Goal: Transaction & Acquisition: Purchase product/service

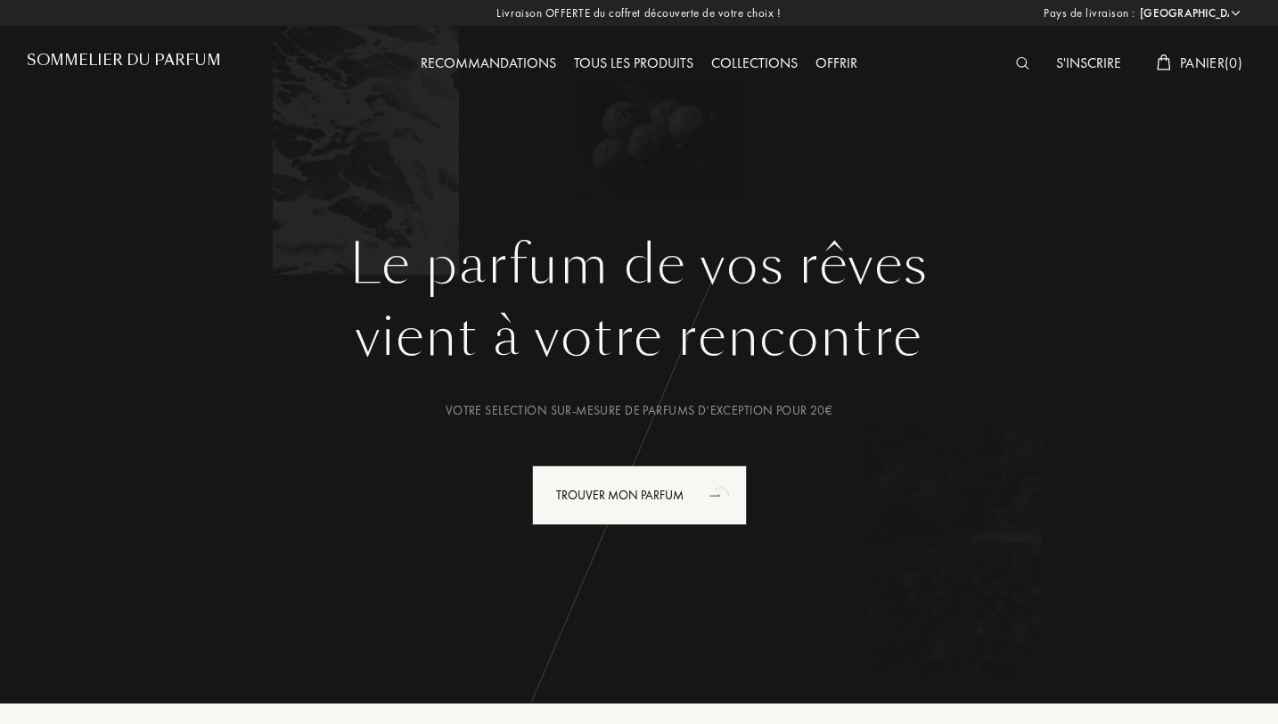
select select "FR"
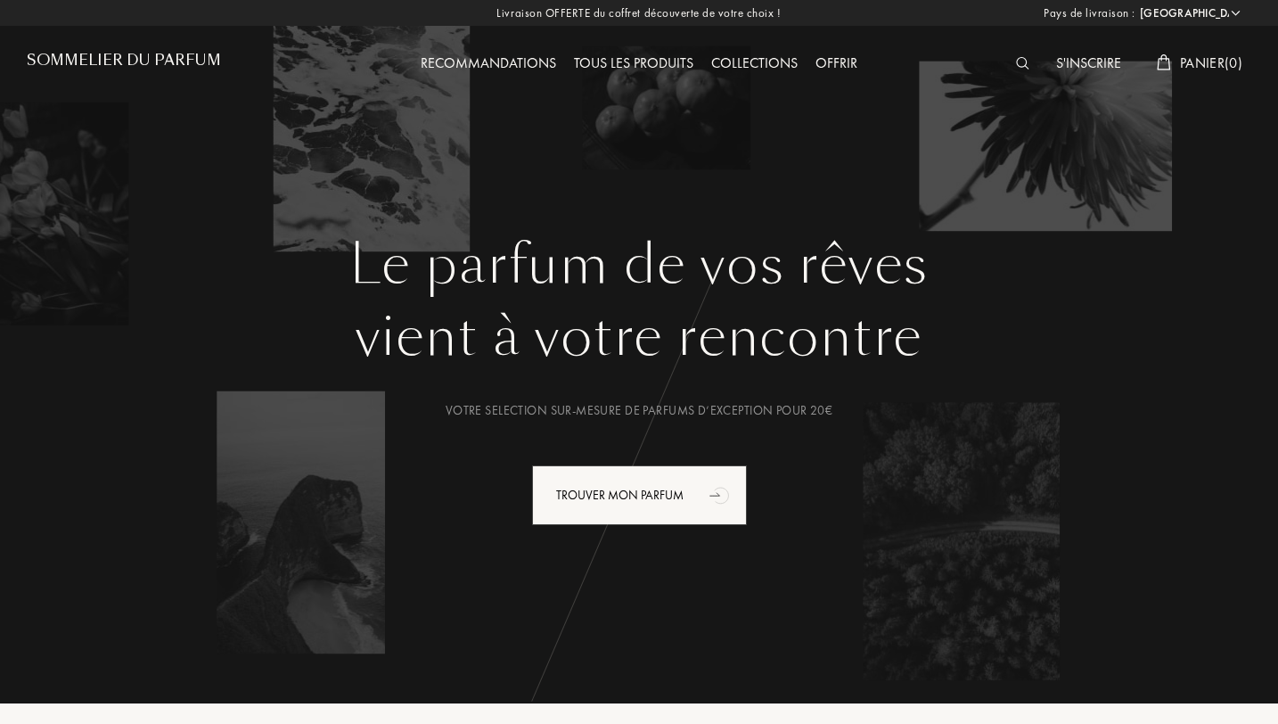
click at [639, 56] on div "Tous les produits" at bounding box center [633, 64] width 137 height 23
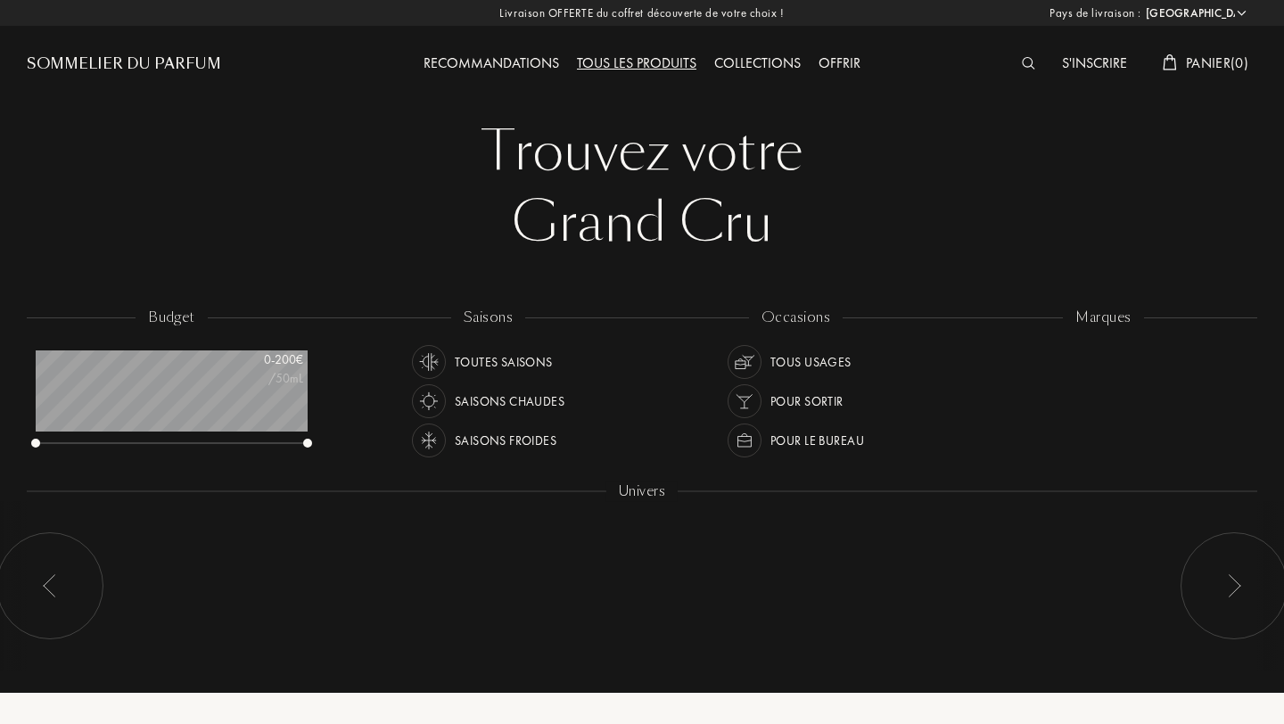
select select "FR"
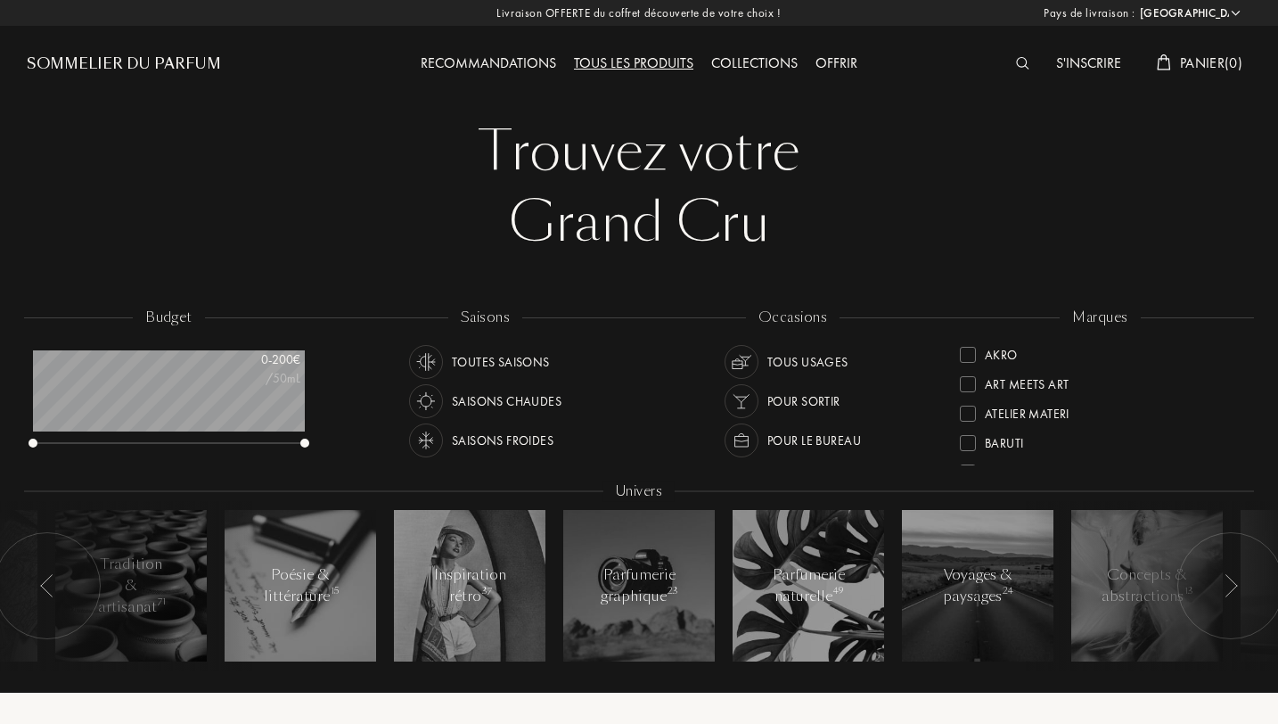
click at [975, 413] on div at bounding box center [968, 414] width 16 height 16
click at [1244, 120] on div "Trouvez votre Grand Cru Trouvez votre Grand Cru" at bounding box center [639, 187] width 1225 height 143
click at [639, 68] on div "Tous les produits" at bounding box center [633, 64] width 137 height 23
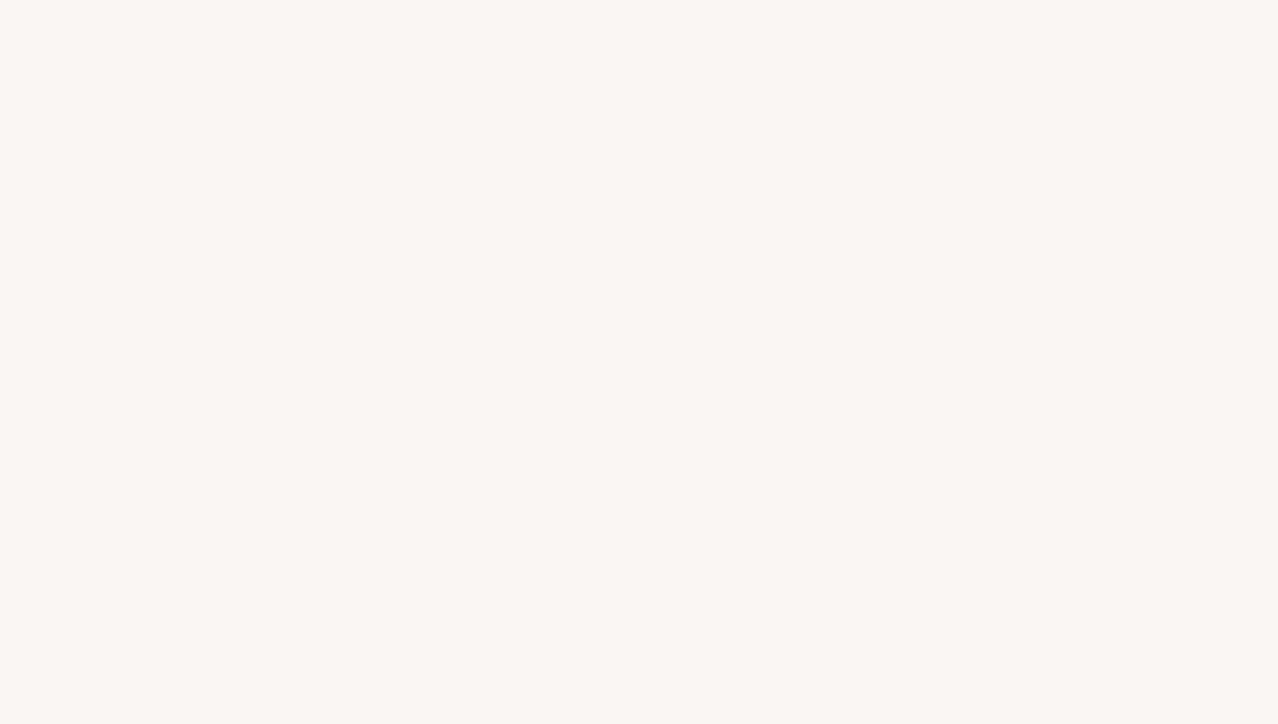
select select "FR"
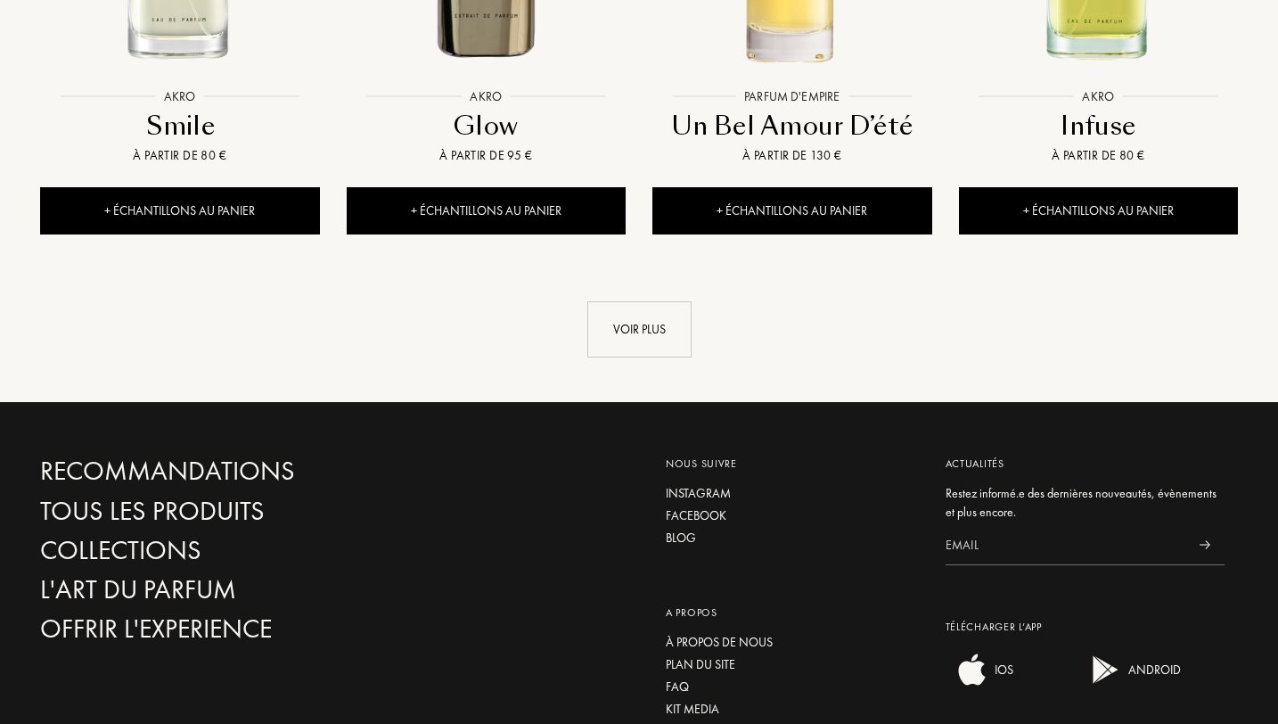
scroll to position [2104, 0]
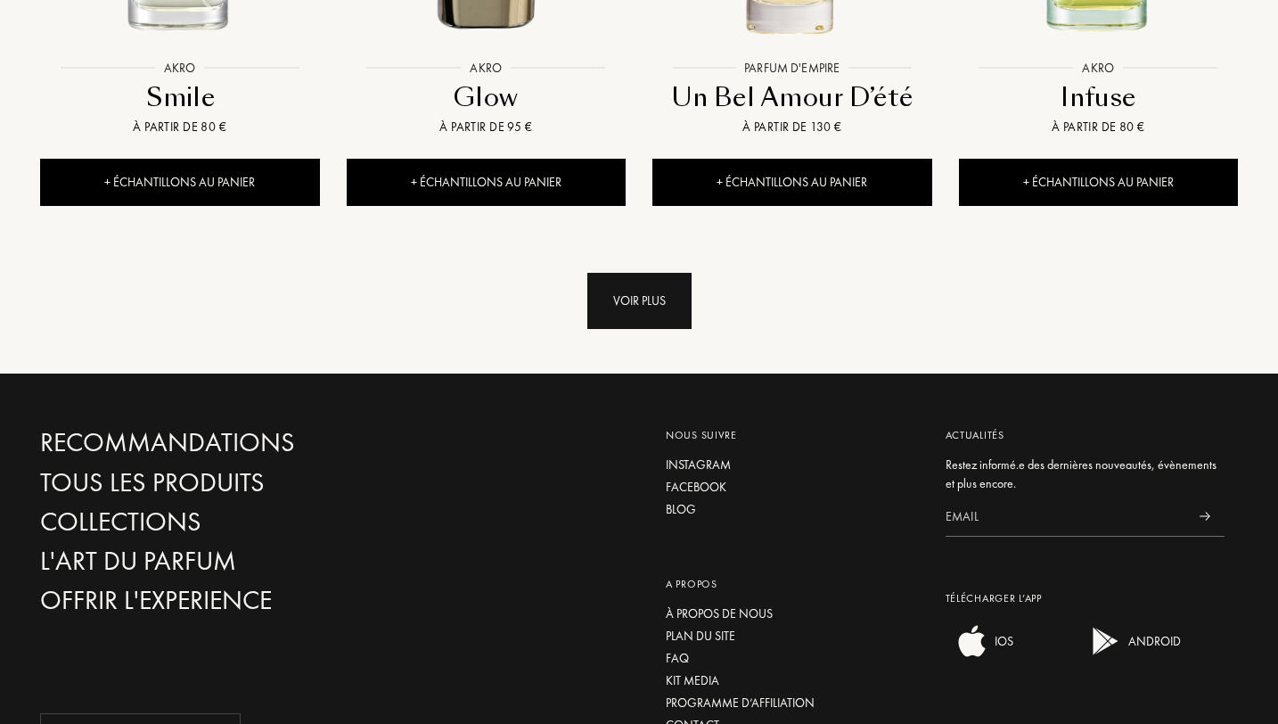
click at [636, 273] on div "Voir plus" at bounding box center [639, 301] width 104 height 56
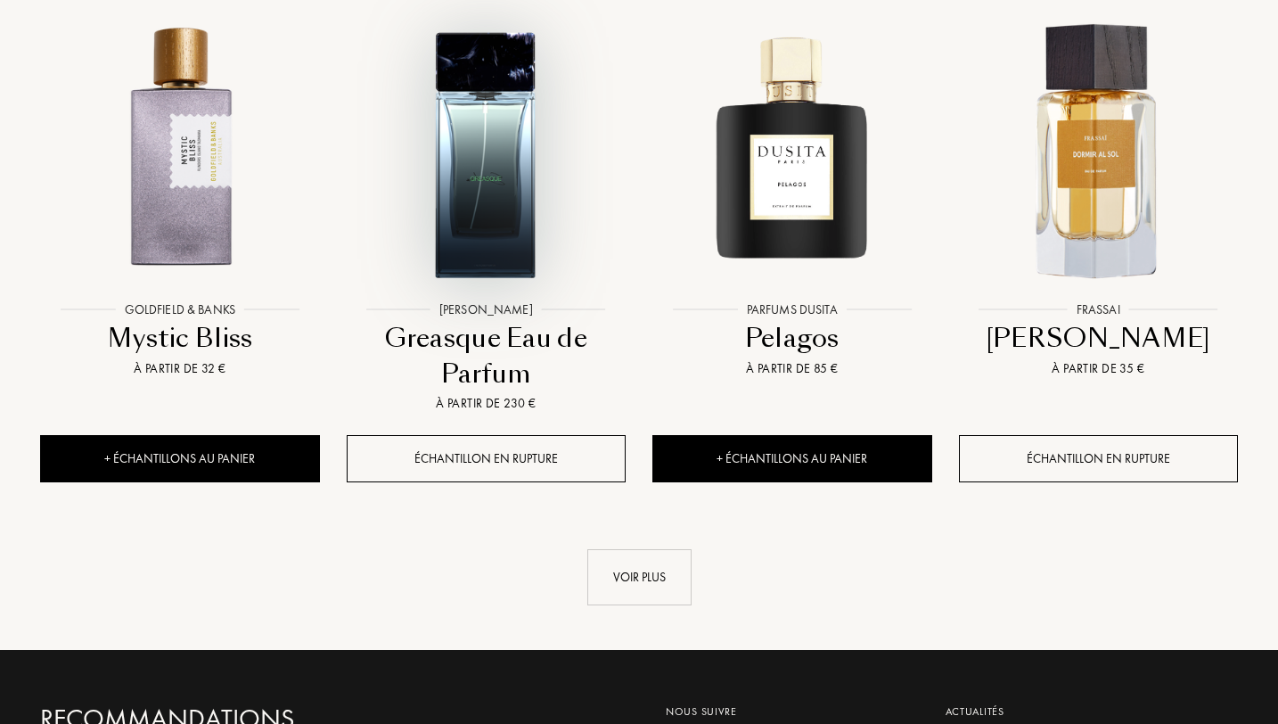
scroll to position [3351, 0]
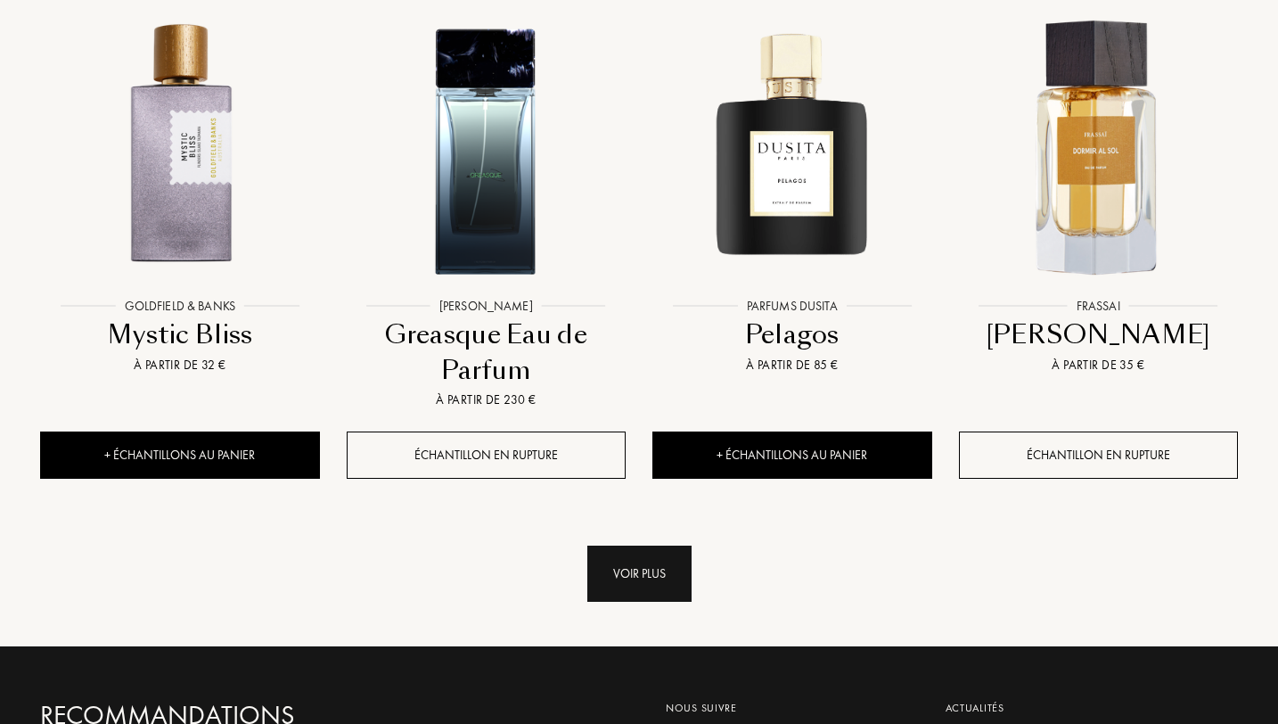
click at [658, 545] on div "Voir plus" at bounding box center [639, 573] width 104 height 56
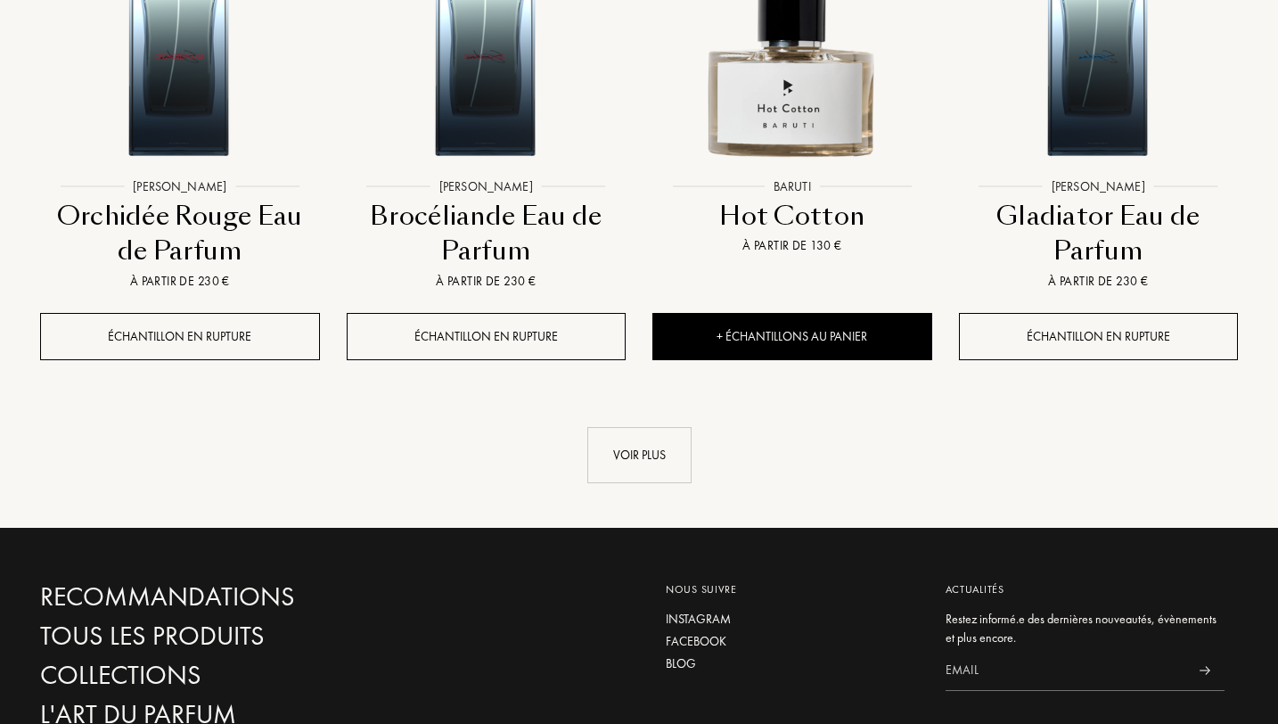
scroll to position [4991, 0]
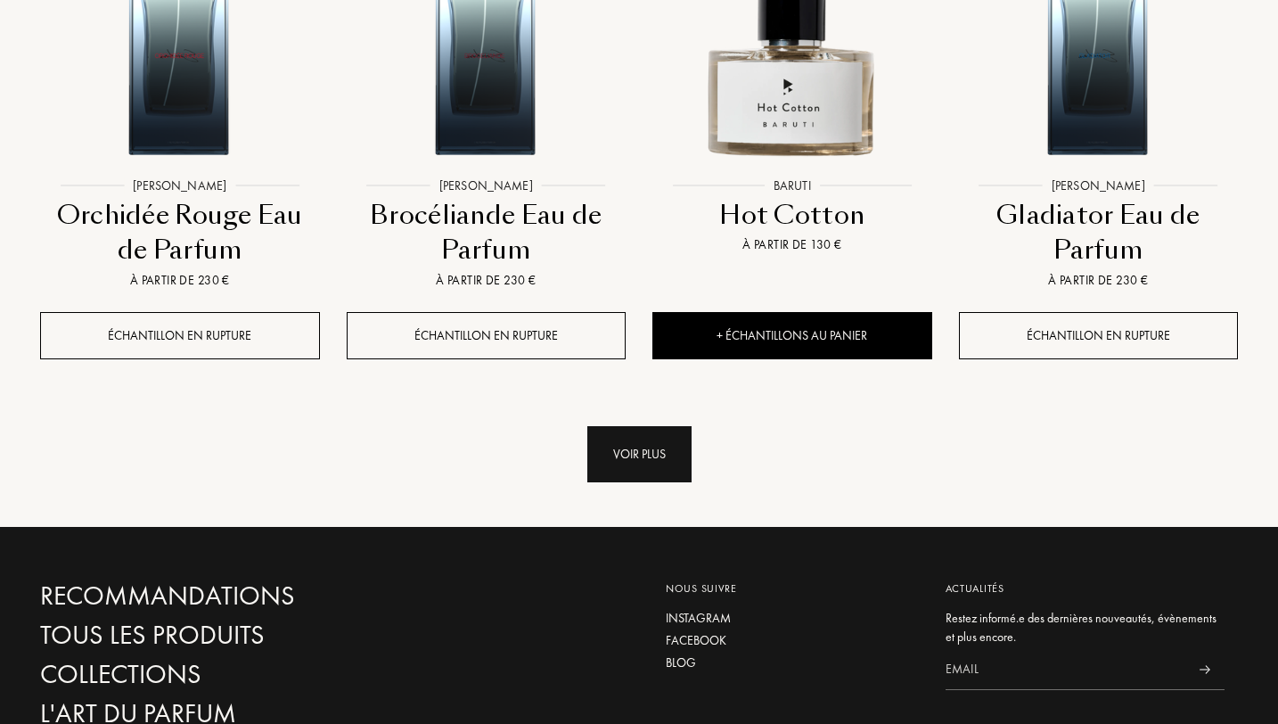
click at [677, 426] on div "Voir plus" at bounding box center [639, 454] width 104 height 56
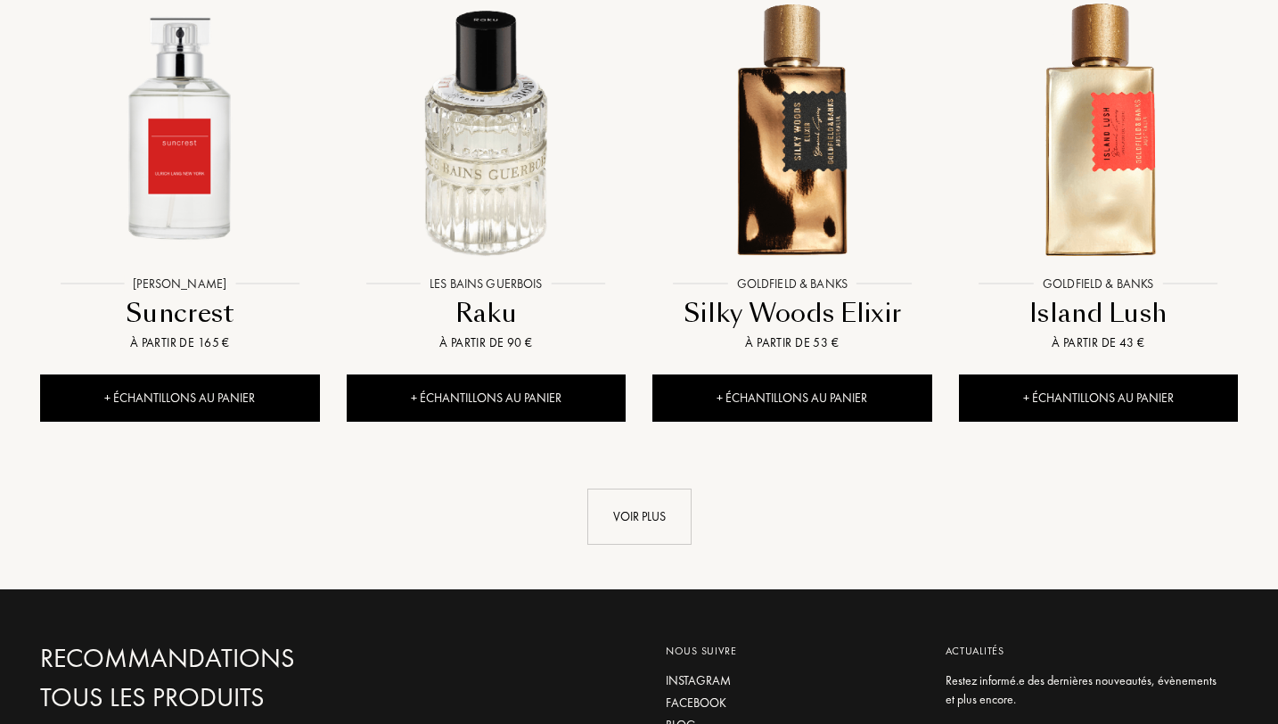
scroll to position [6382, 0]
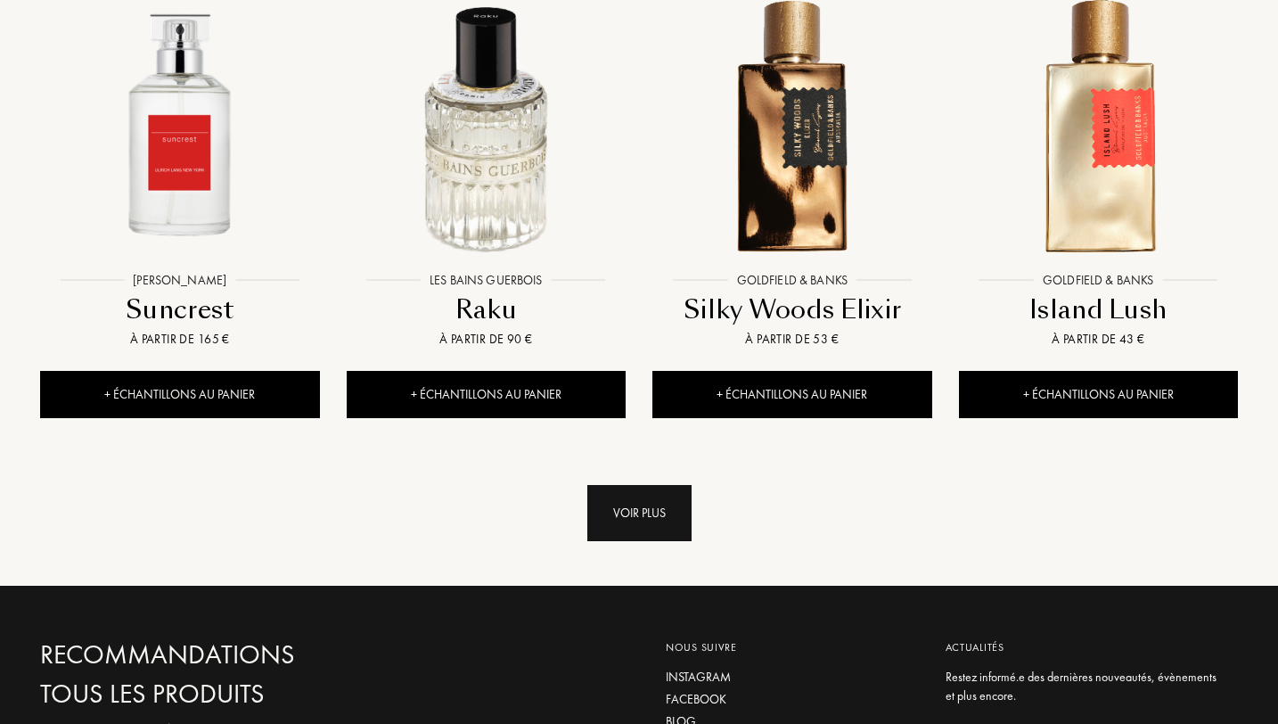
click at [656, 485] on div "Voir plus" at bounding box center [639, 513] width 104 height 56
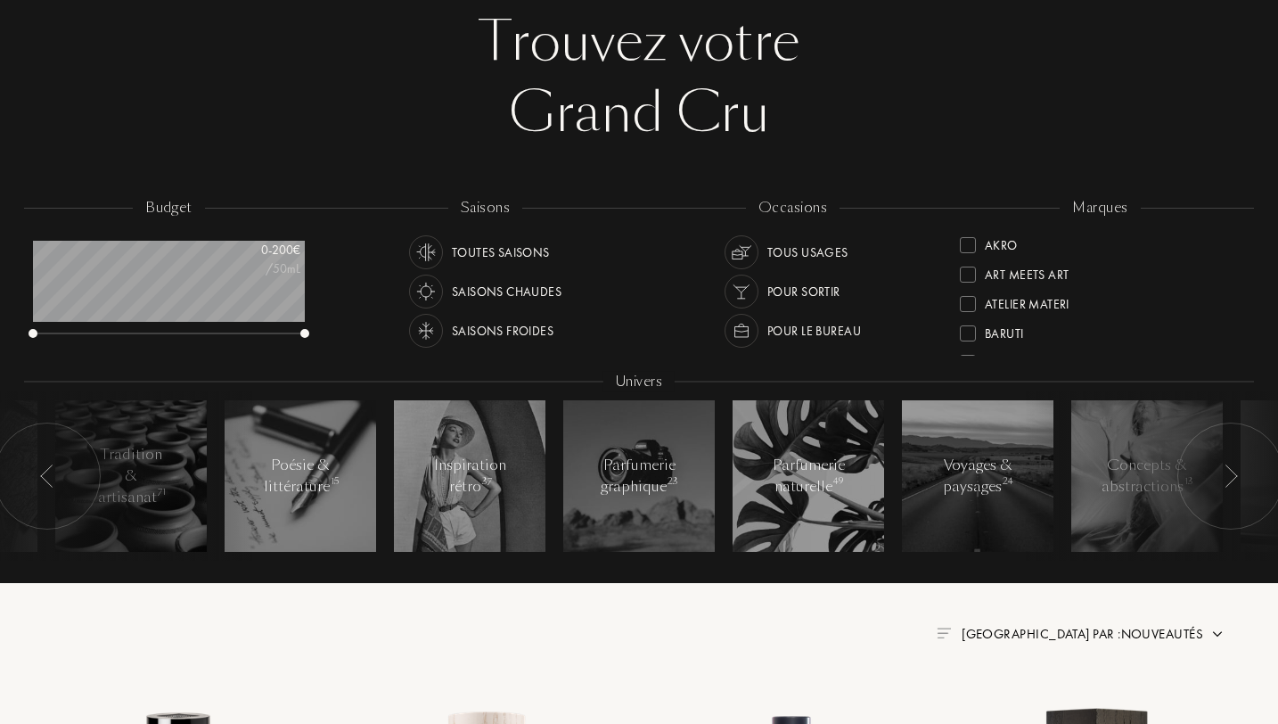
scroll to position [0, 0]
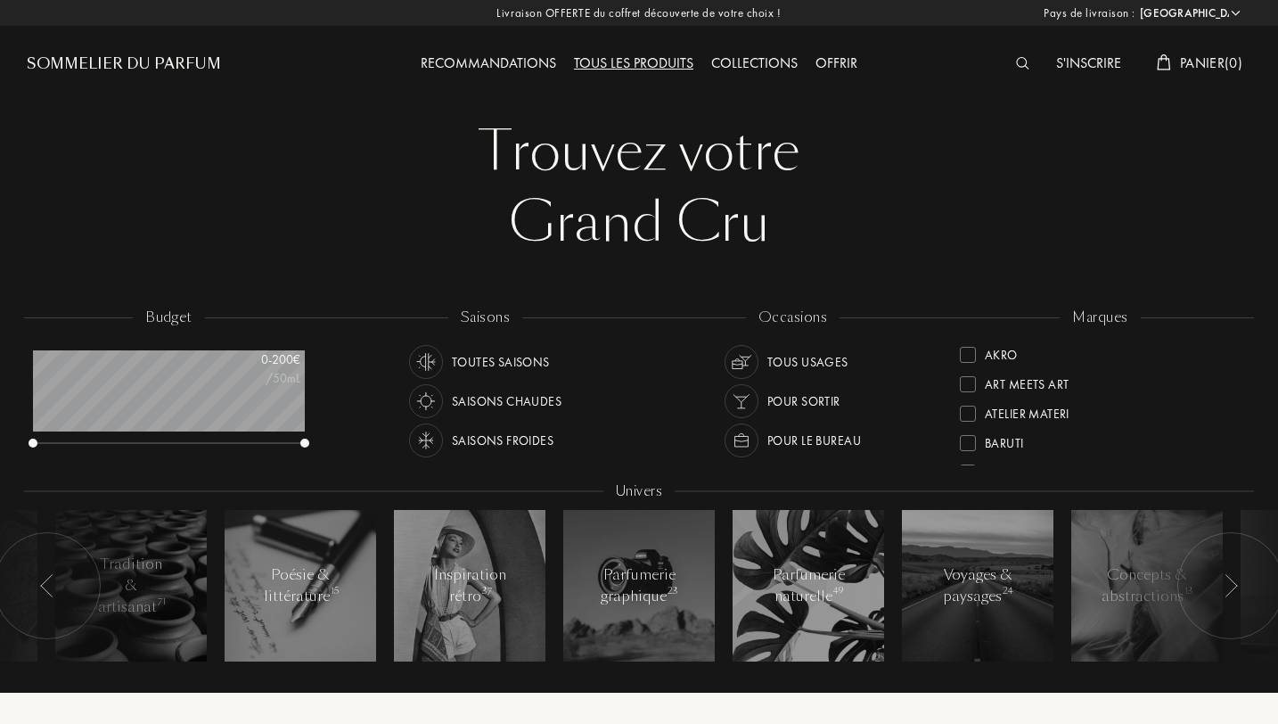
drag, startPoint x: 1241, startPoint y: 398, endPoint x: 1240, endPoint y: 455, distance: 57.1
click at [1240, 455] on div "marques Akro Art Meets Art Atelier Materi Baruti Binet-Papillon Bontemps Cépage…" at bounding box center [1101, 388] width 308 height 160
click at [975, 410] on div at bounding box center [968, 412] width 16 height 16
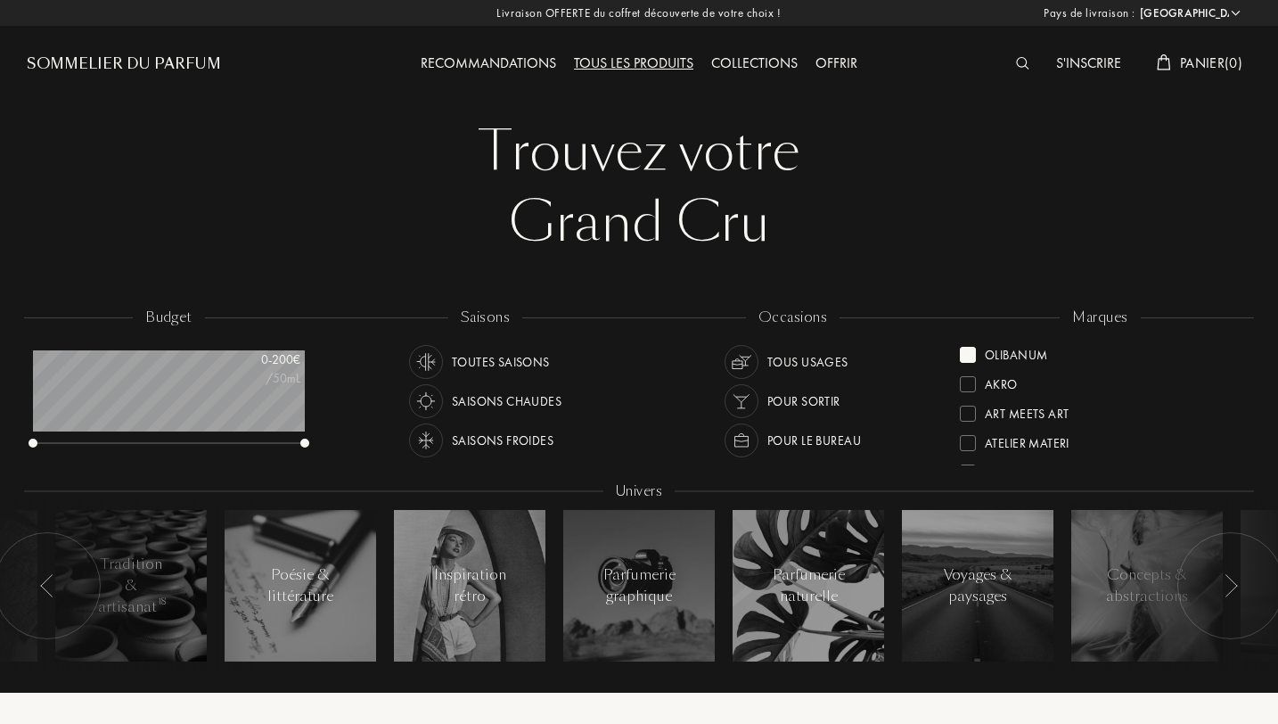
click at [1230, 201] on div "Grand Cru" at bounding box center [639, 222] width 1198 height 71
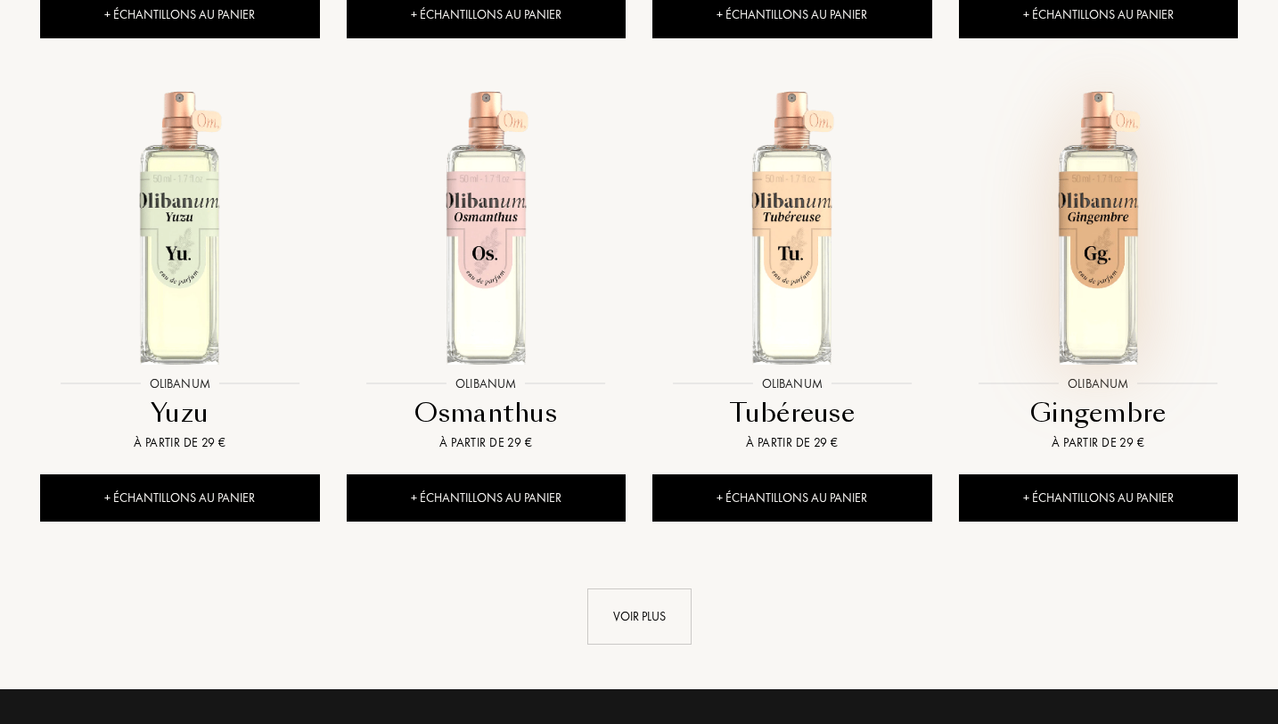
scroll to position [1711, 0]
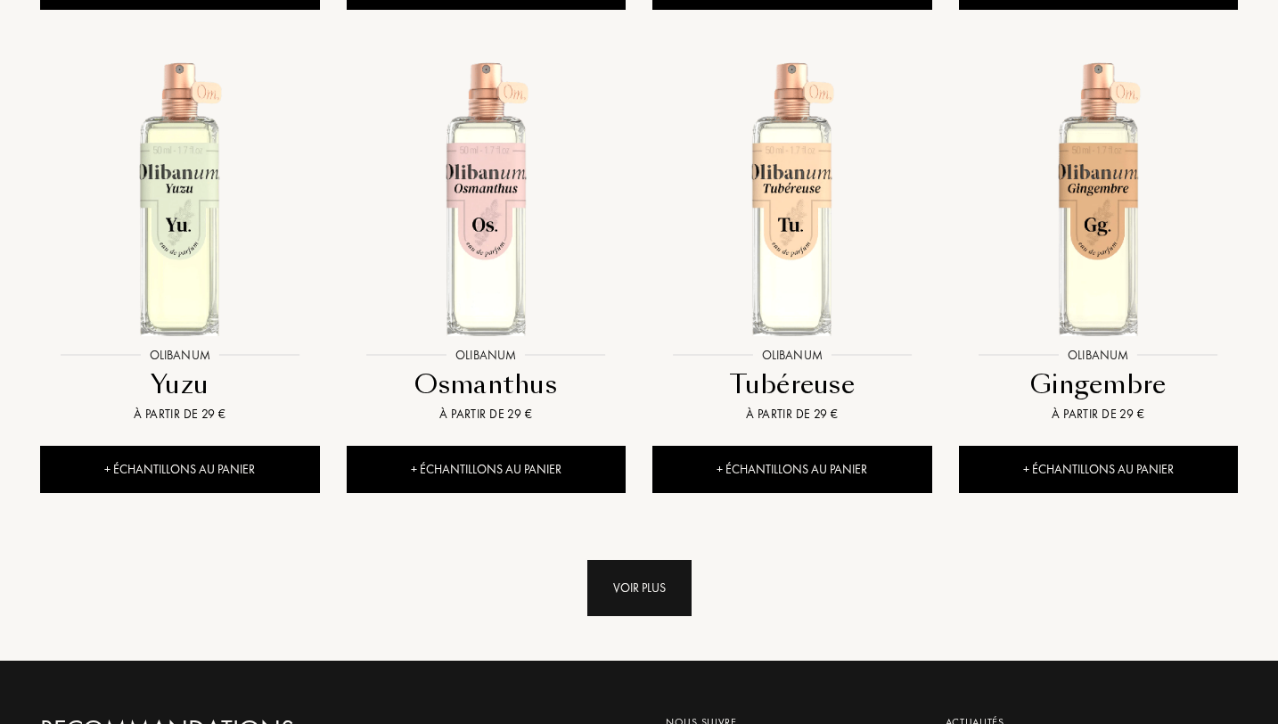
click at [686, 580] on div "Voir plus" at bounding box center [639, 588] width 104 height 56
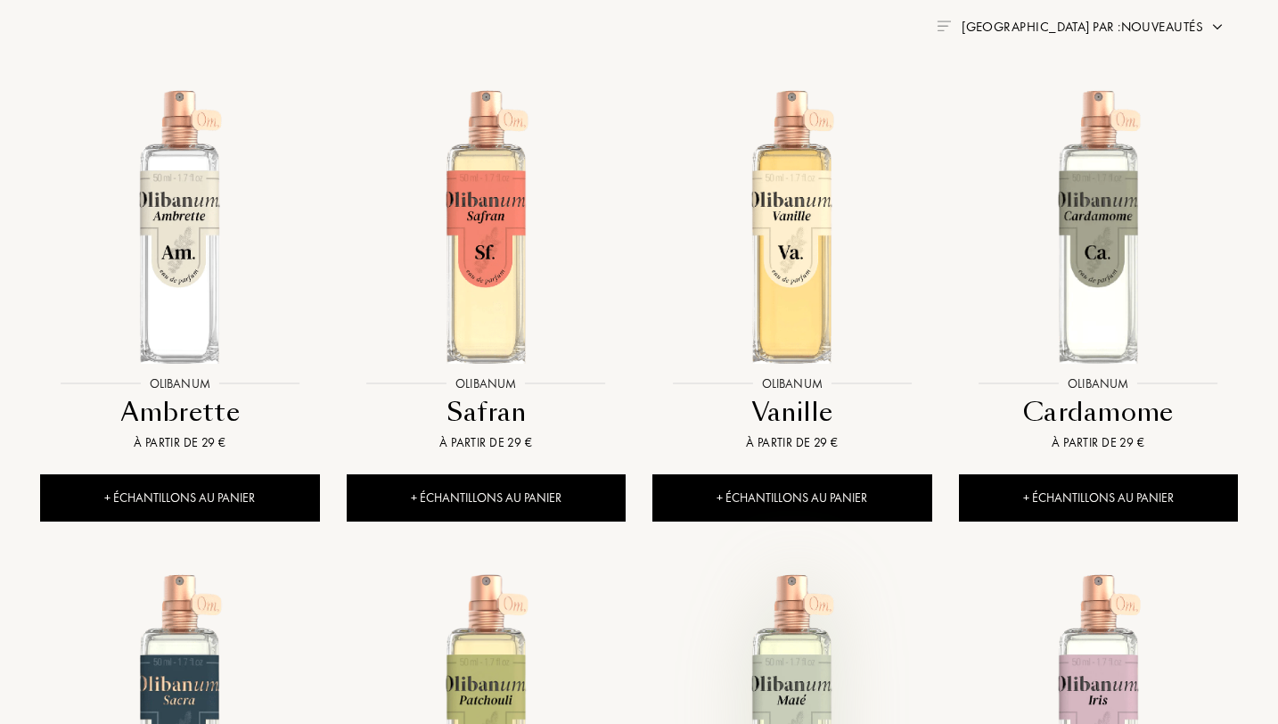
scroll to position [713, 0]
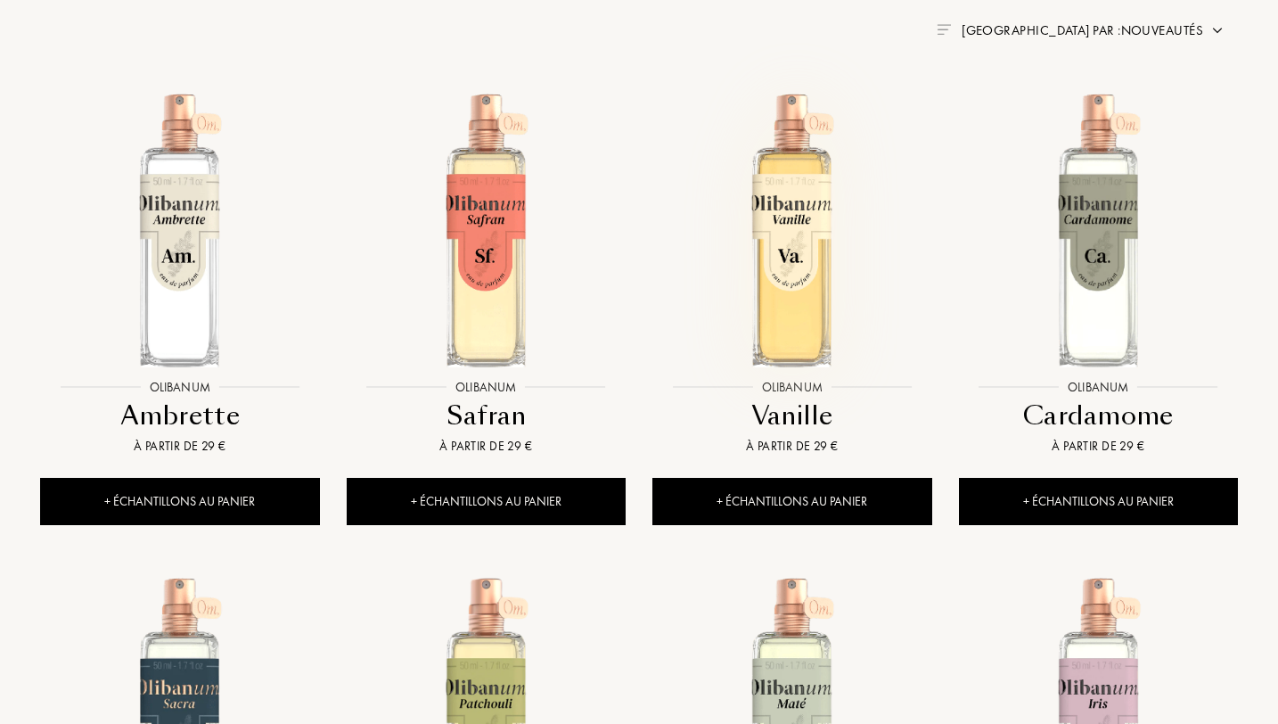
click at [800, 278] on img at bounding box center [791, 229] width 275 height 275
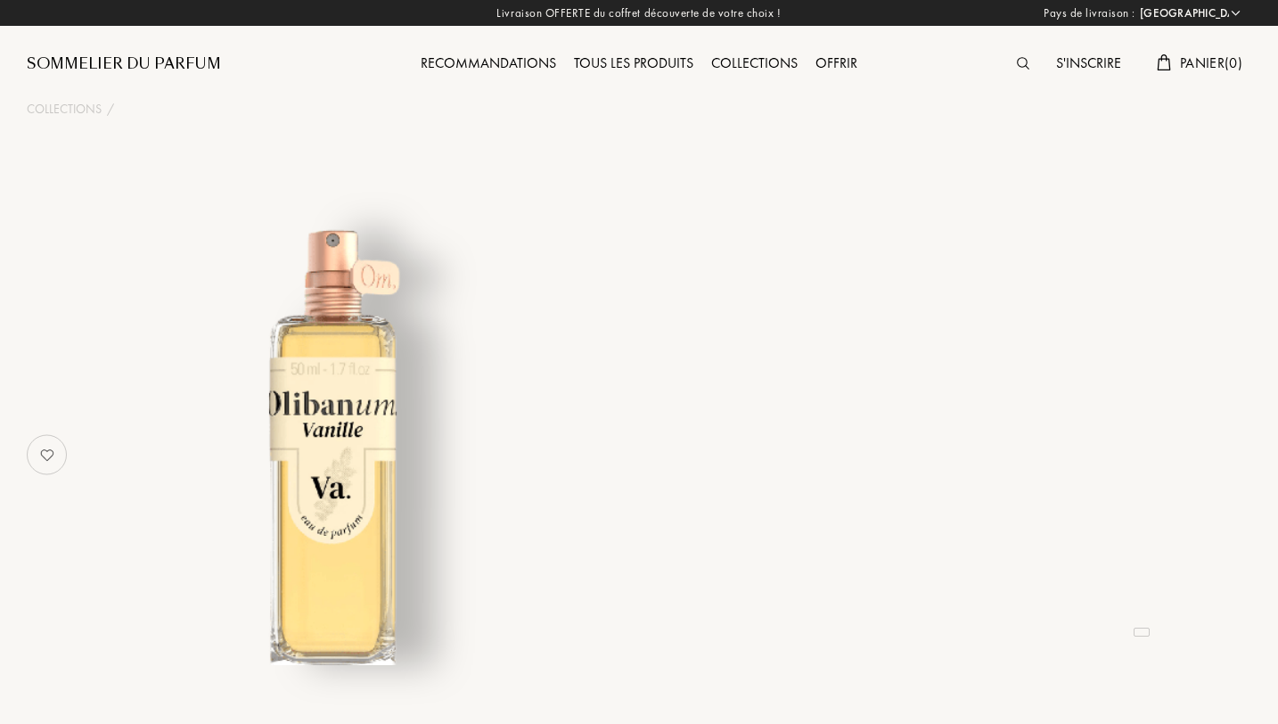
select select "FR"
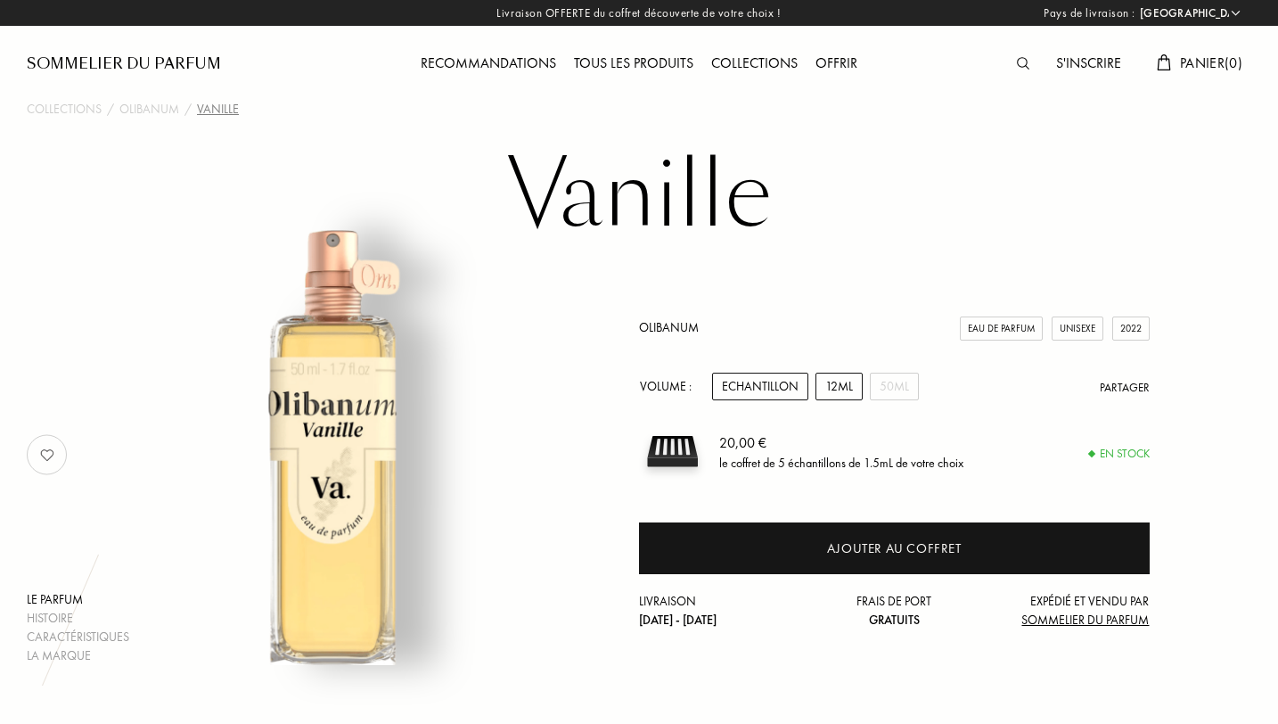
click at [850, 381] on div "12mL" at bounding box center [839, 387] width 47 height 28
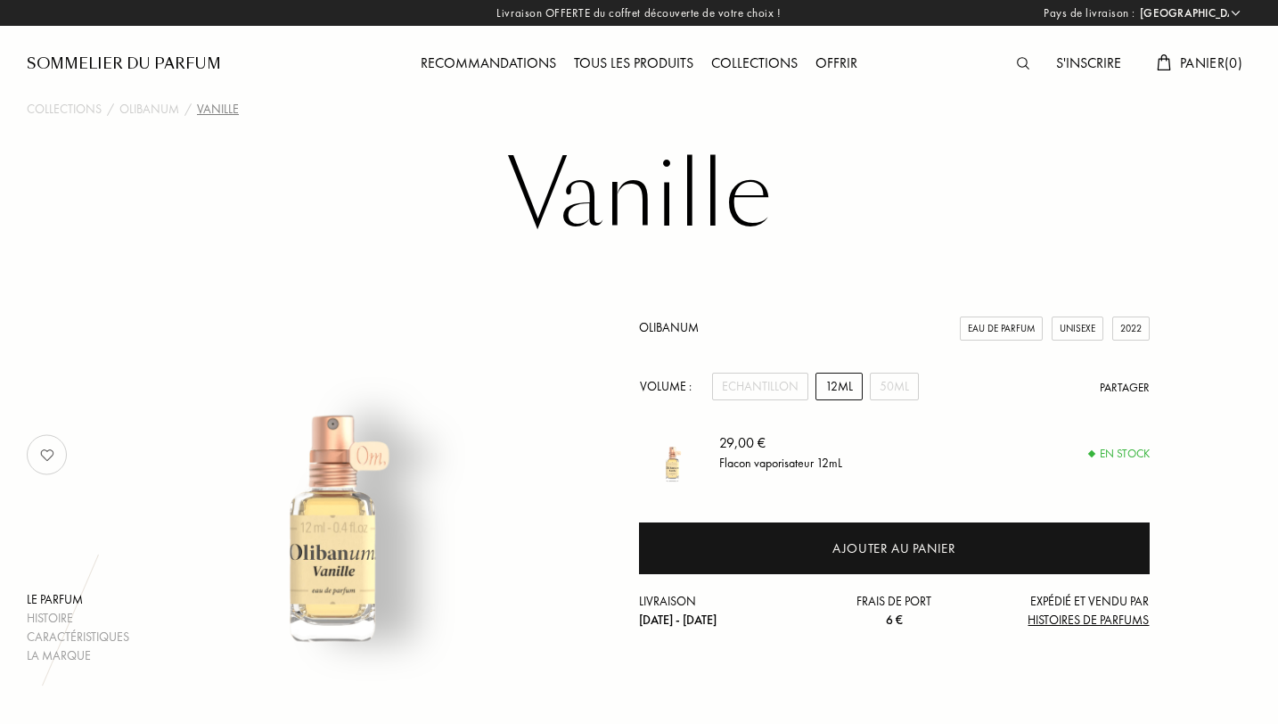
click at [894, 255] on div "Olibanum Eau de Parfum Unisexe 2022 Volume : Echantillon 12mL 50mL Partager 29,…" at bounding box center [894, 454] width 511 height 421
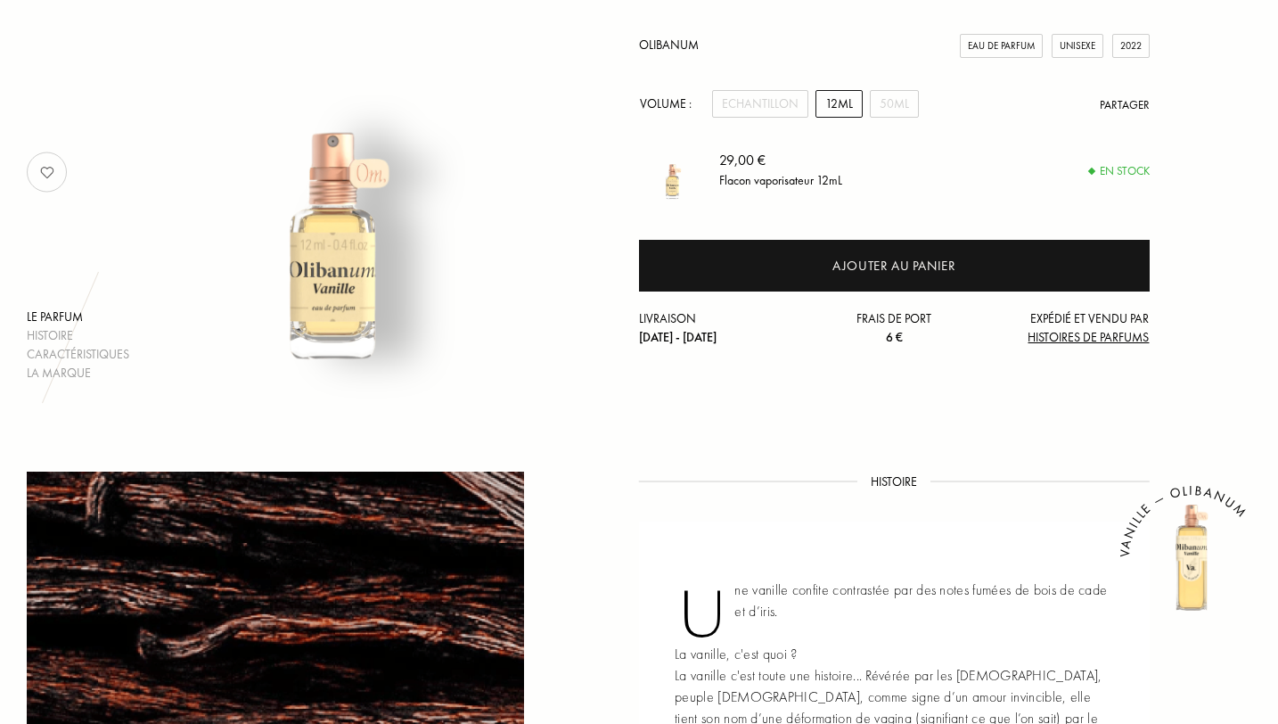
scroll to position [285, 0]
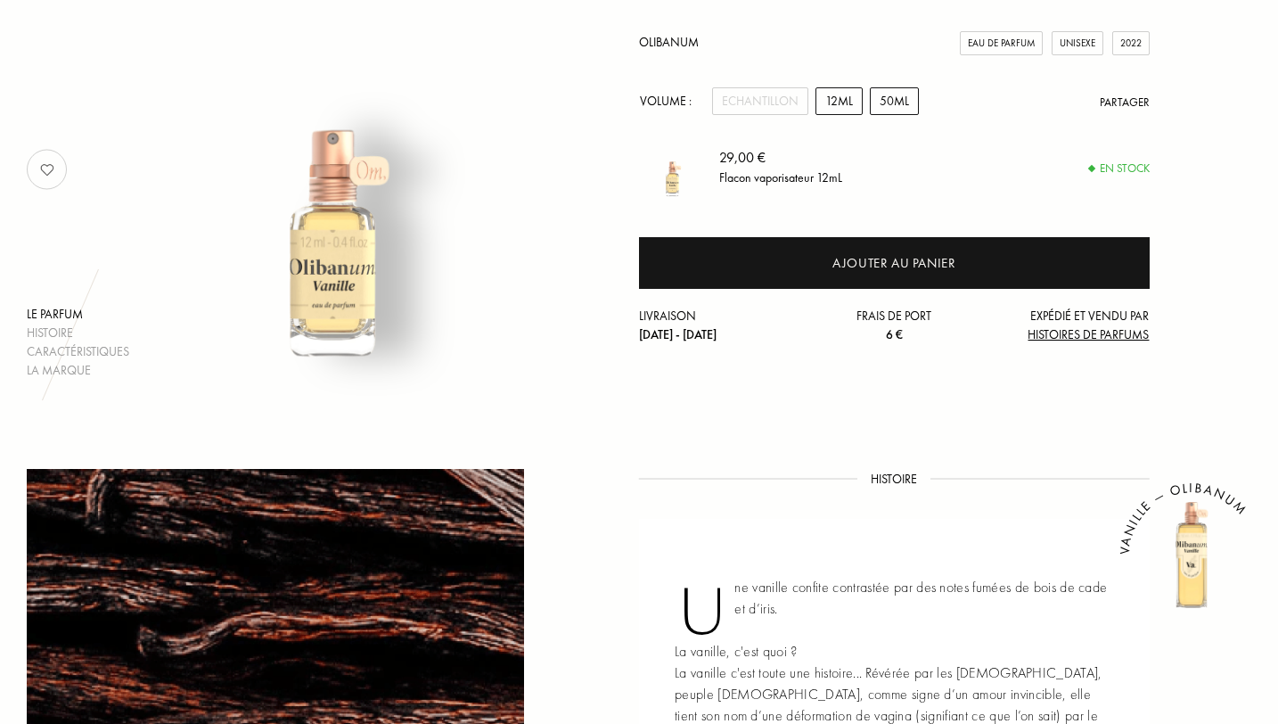
click at [898, 100] on div "50mL" at bounding box center [894, 101] width 49 height 28
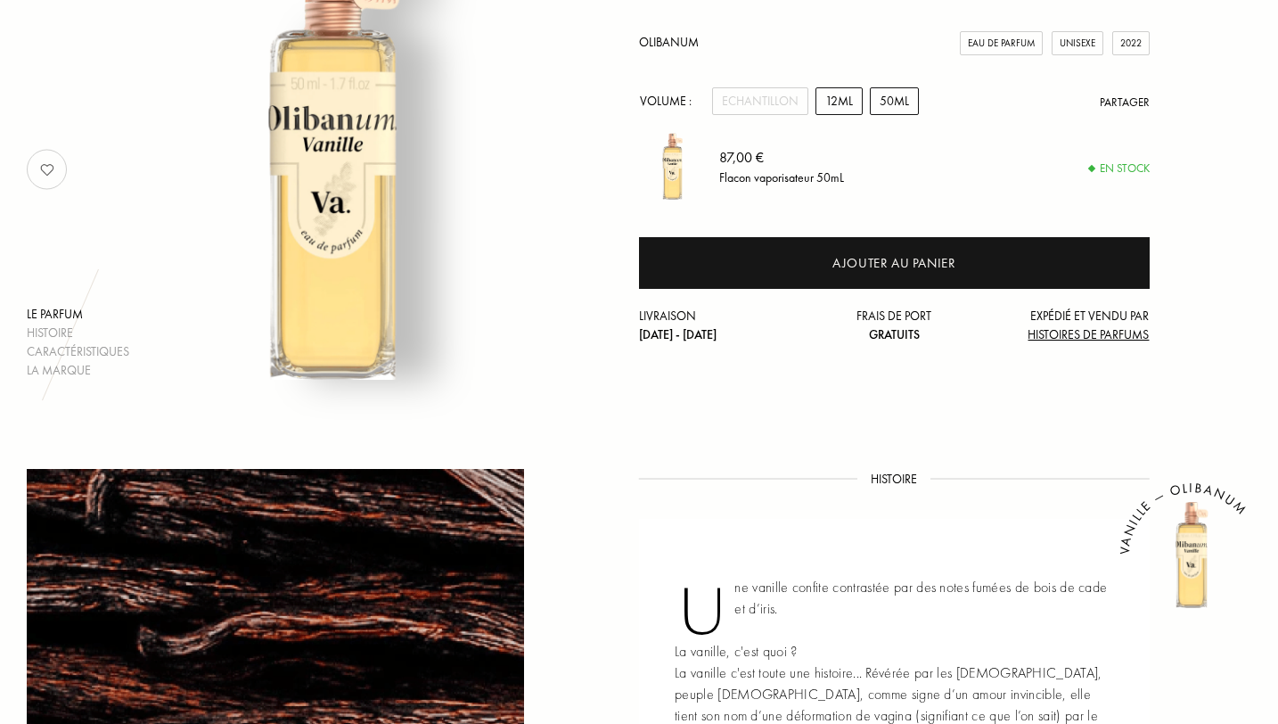
click at [838, 100] on div "12mL" at bounding box center [839, 101] width 47 height 28
